Goal: Information Seeking & Learning: Learn about a topic

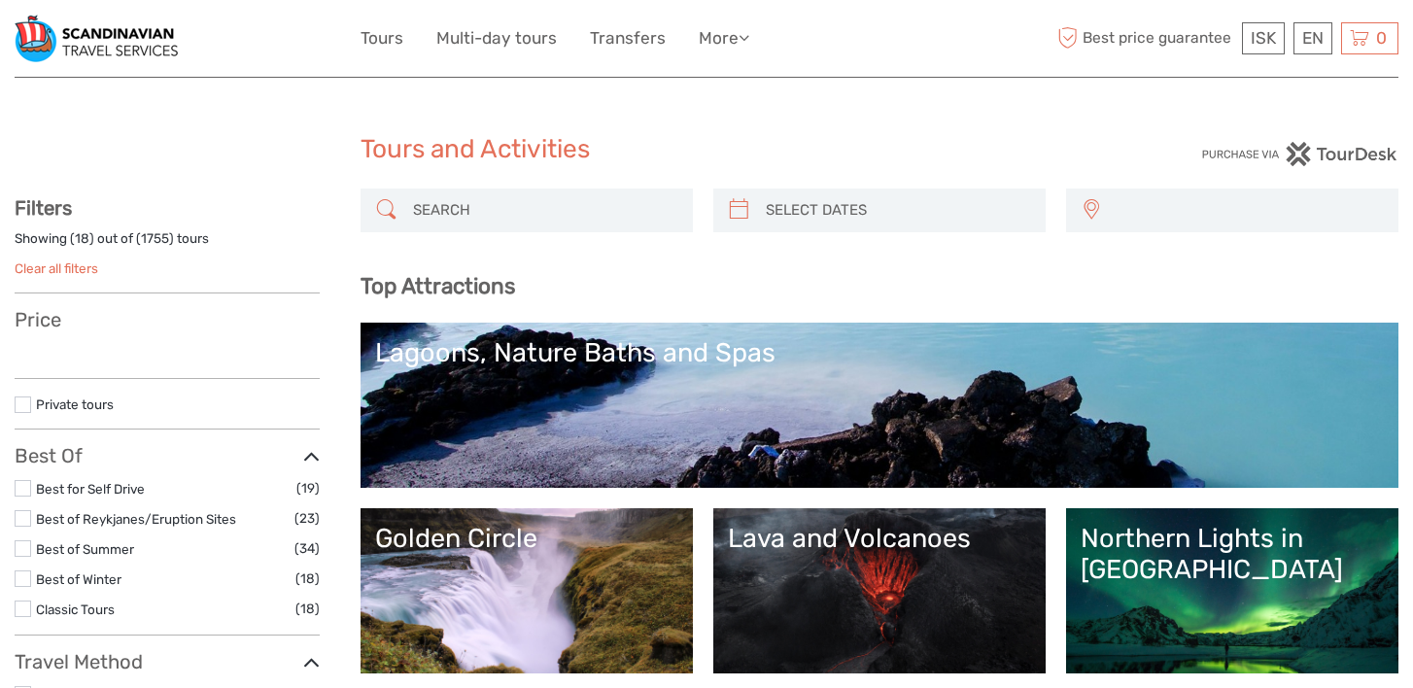
select select
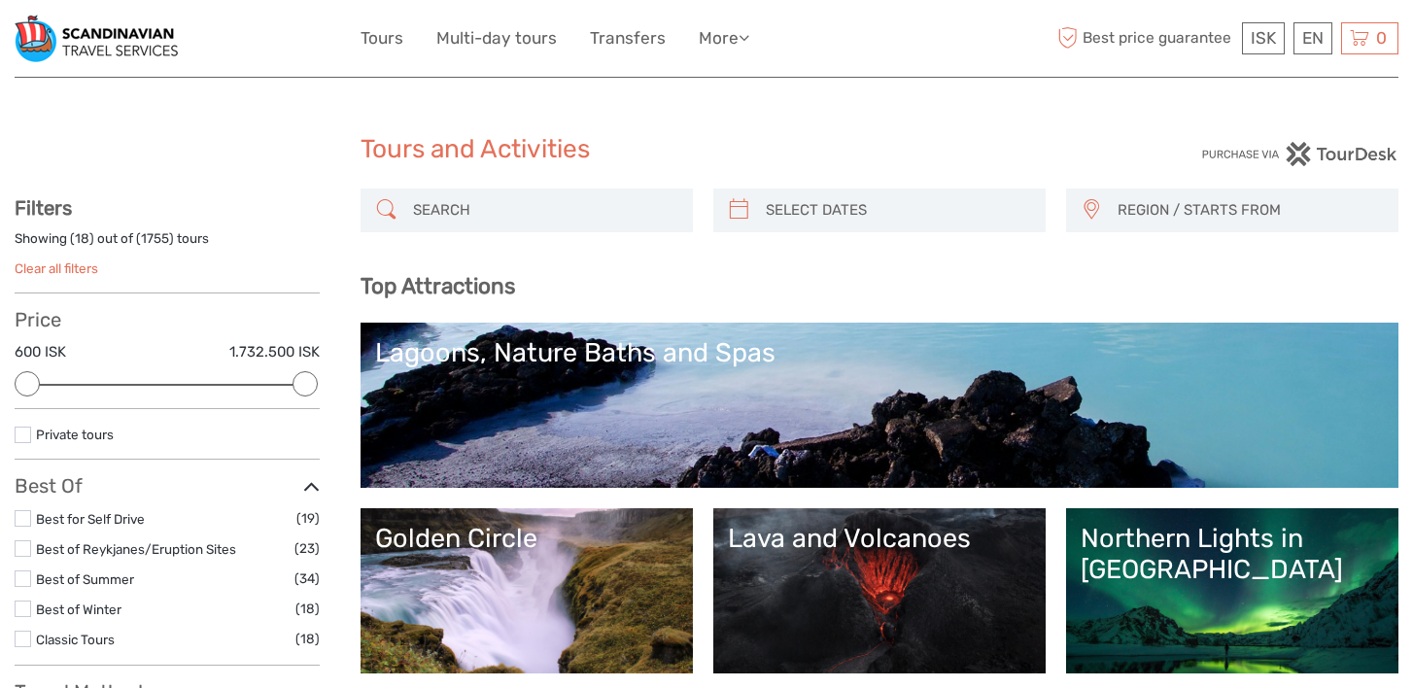
click at [525, 214] on input "search" at bounding box center [544, 210] width 278 height 34
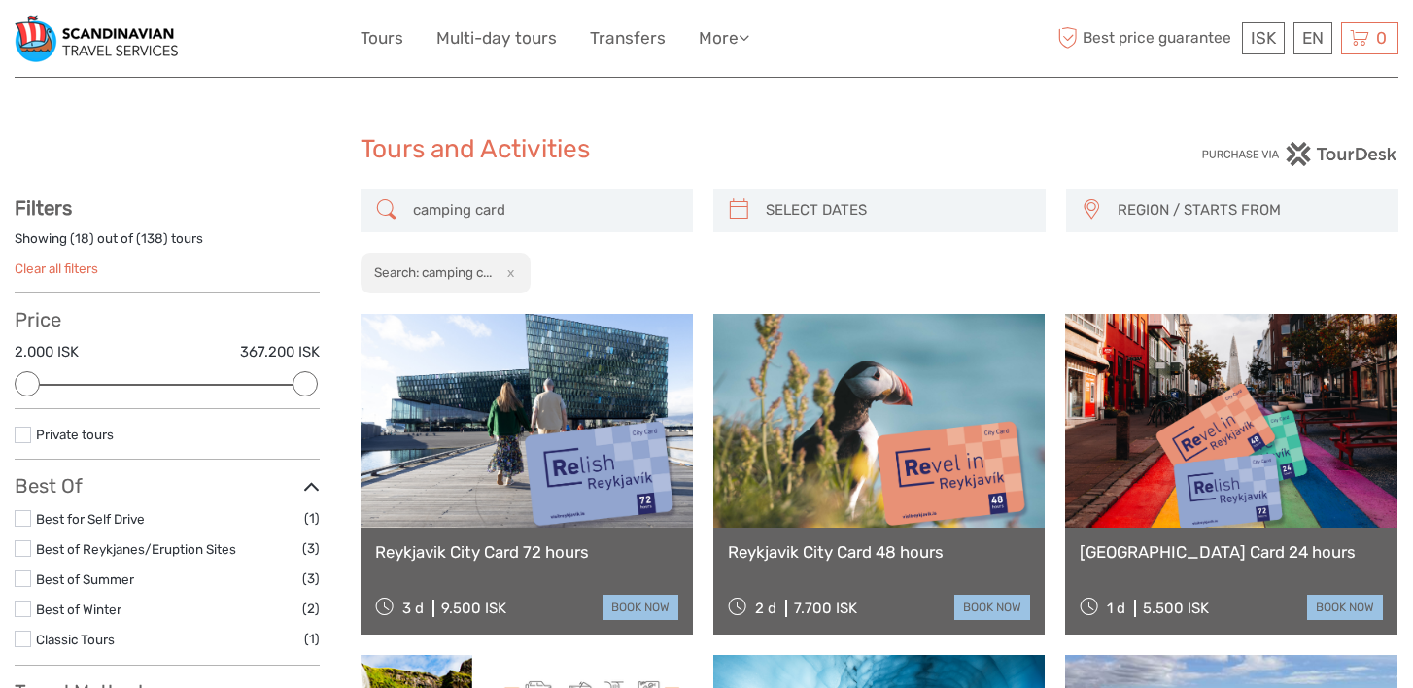
type input "camping card"
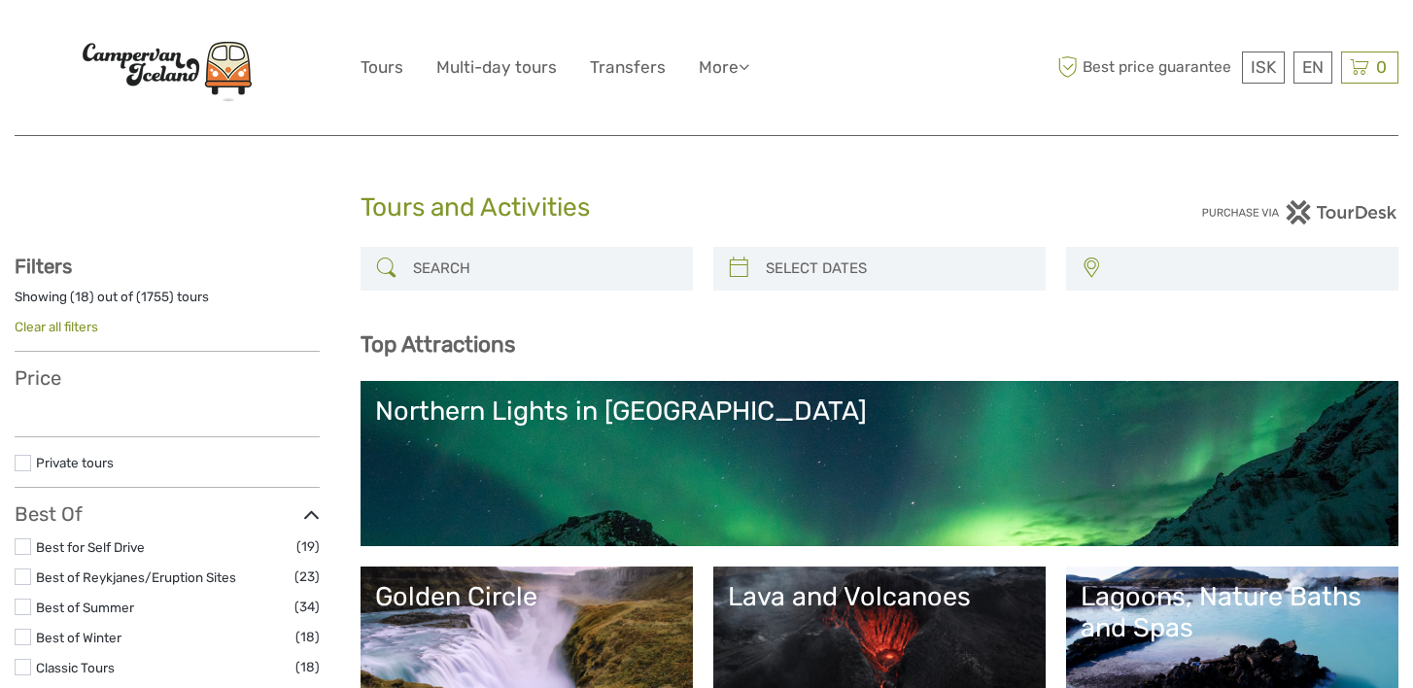
select select
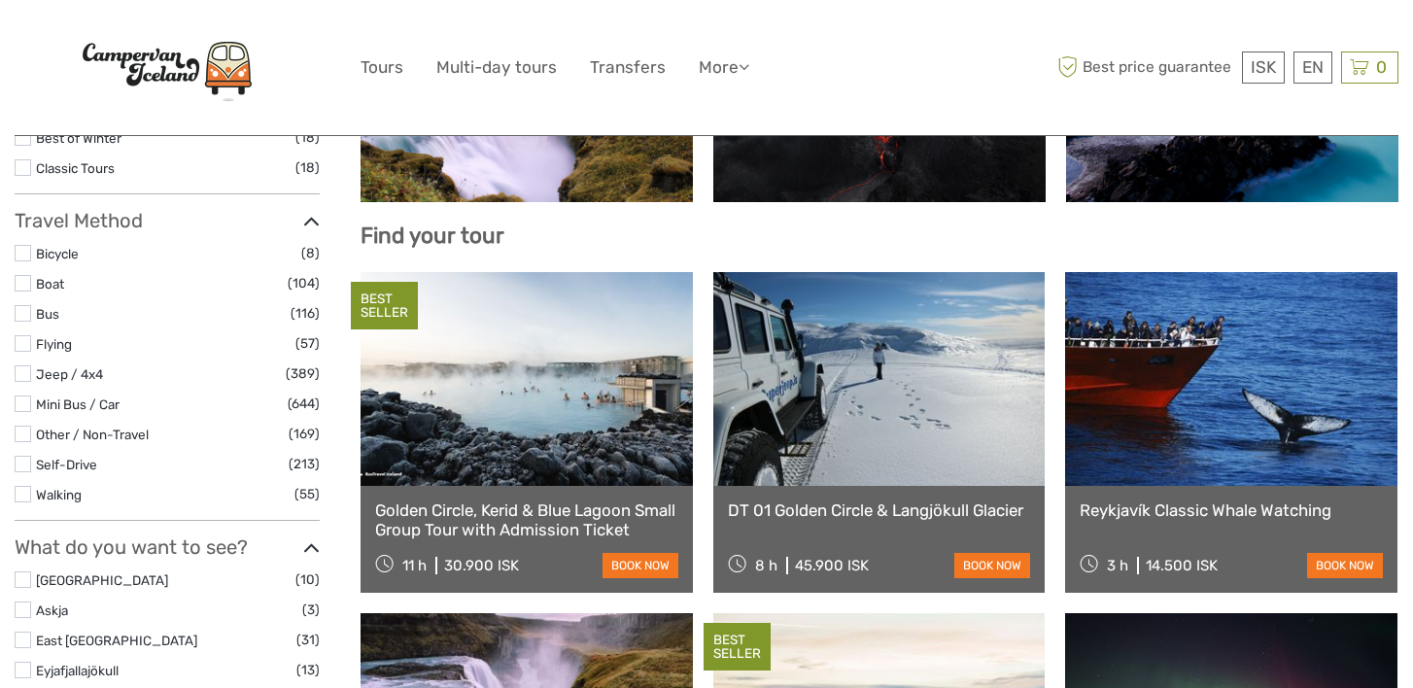
scroll to position [383, 0]
